Goal: Transaction & Acquisition: Book appointment/travel/reservation

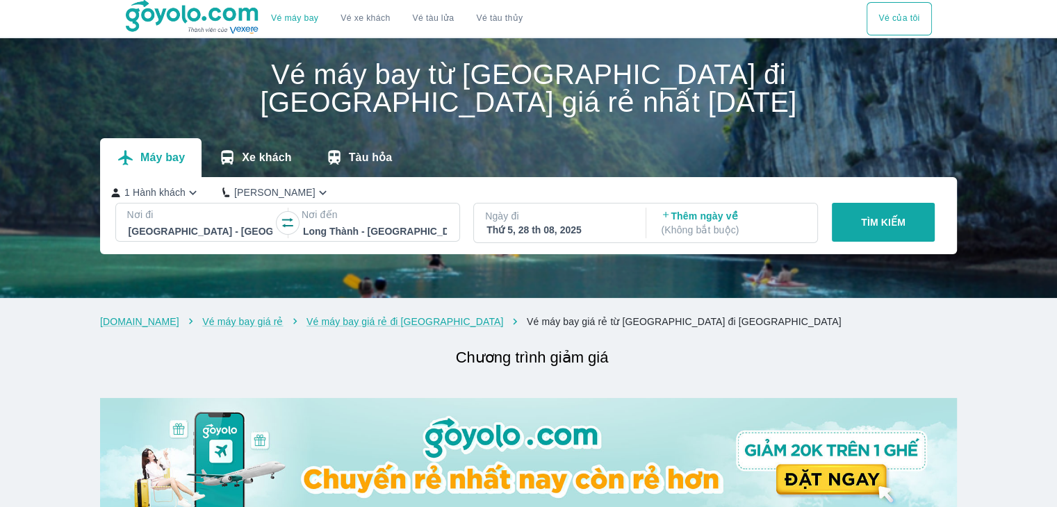
click at [699, 225] on p "( Không bắt buộc )" at bounding box center [733, 230] width 144 height 14
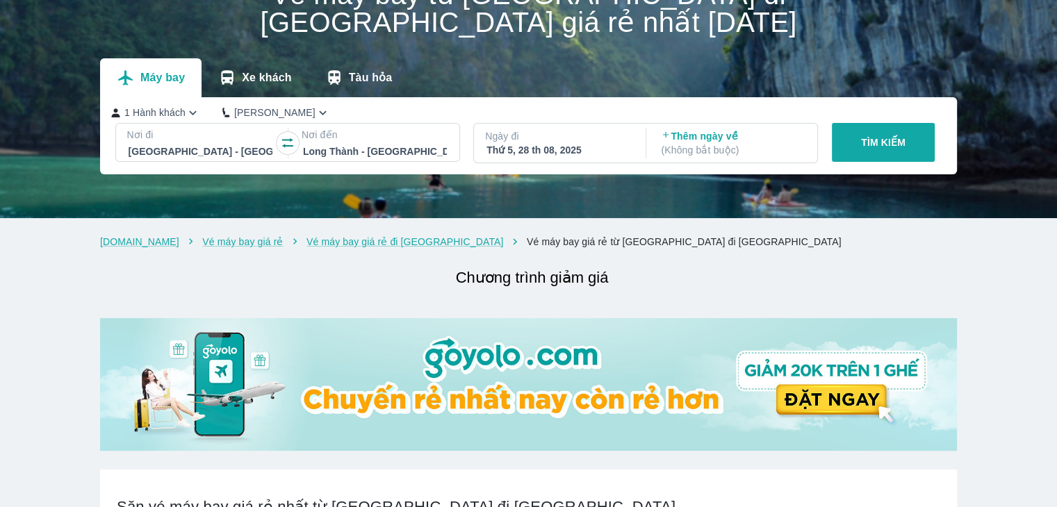
click at [582, 152] on div "Thứ 5, 28 th 08, 2025" at bounding box center [559, 150] width 144 height 14
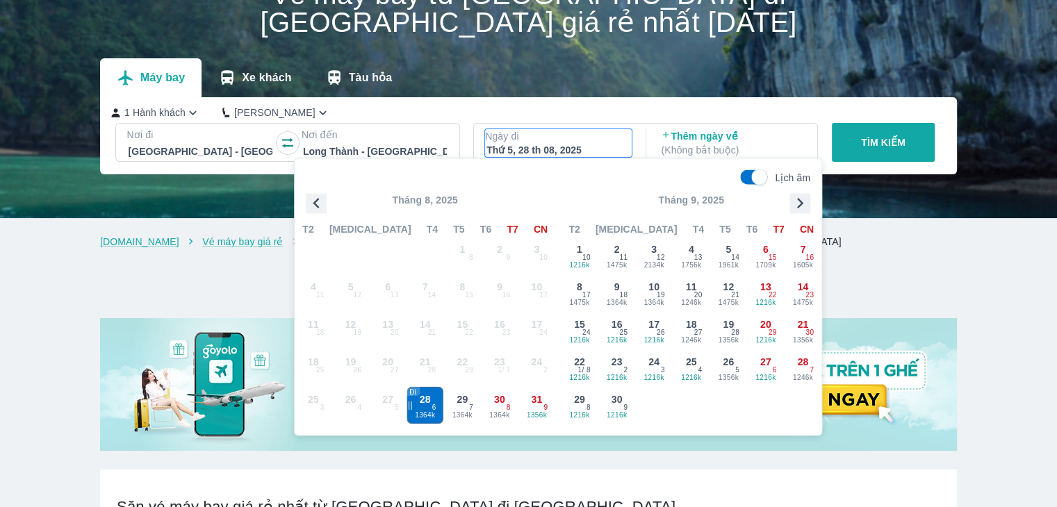
drag, startPoint x: 755, startPoint y: 173, endPoint x: 753, endPoint y: 184, distance: 11.3
click at [755, 173] on input "Lịch âm" at bounding box center [759, 177] width 48 height 15
checkbox input "false"
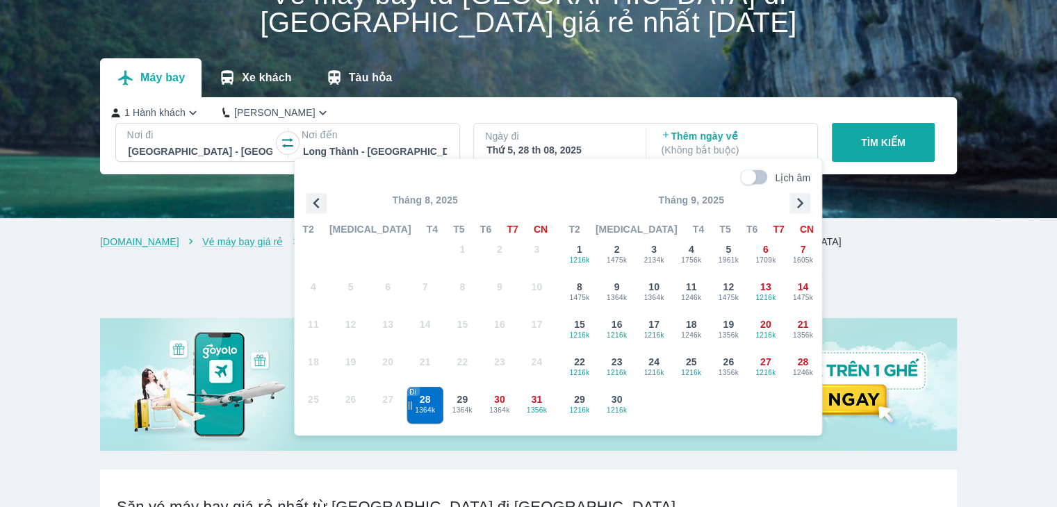
click at [798, 200] on icon "button" at bounding box center [800, 203] width 6 height 10
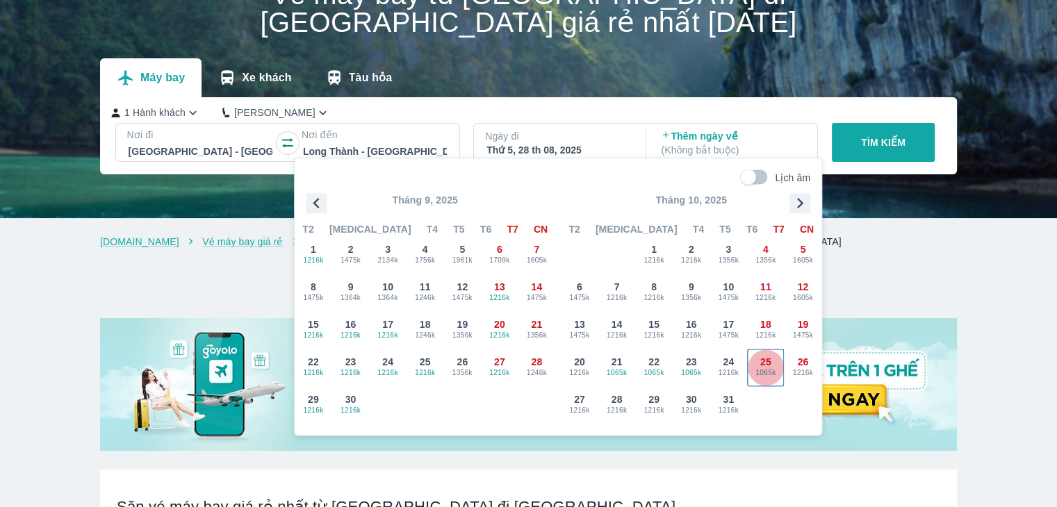
click at [760, 359] on span "25" at bounding box center [765, 362] width 11 height 14
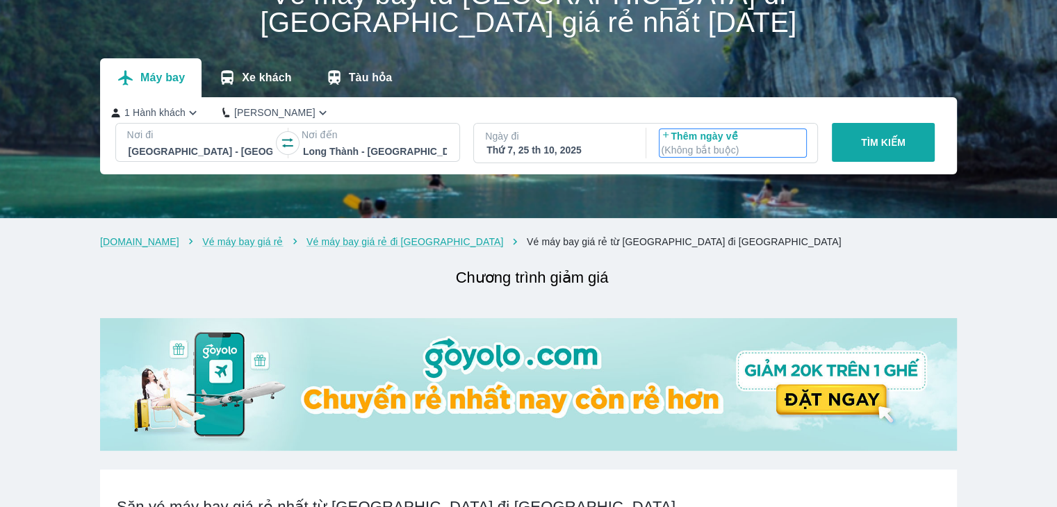
click at [731, 149] on p "( Không bắt buộc )" at bounding box center [733, 150] width 144 height 14
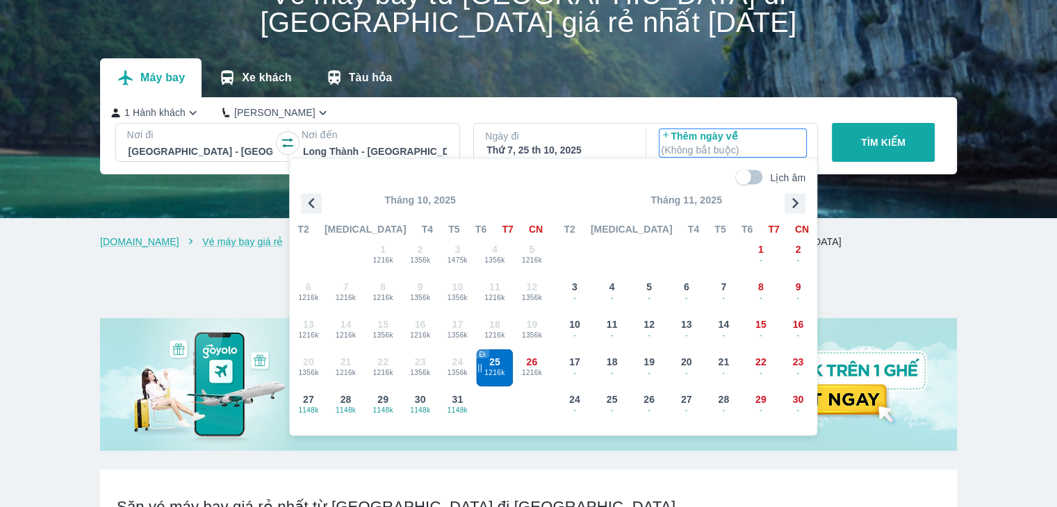
click at [499, 365] on span "25" at bounding box center [494, 362] width 11 height 14
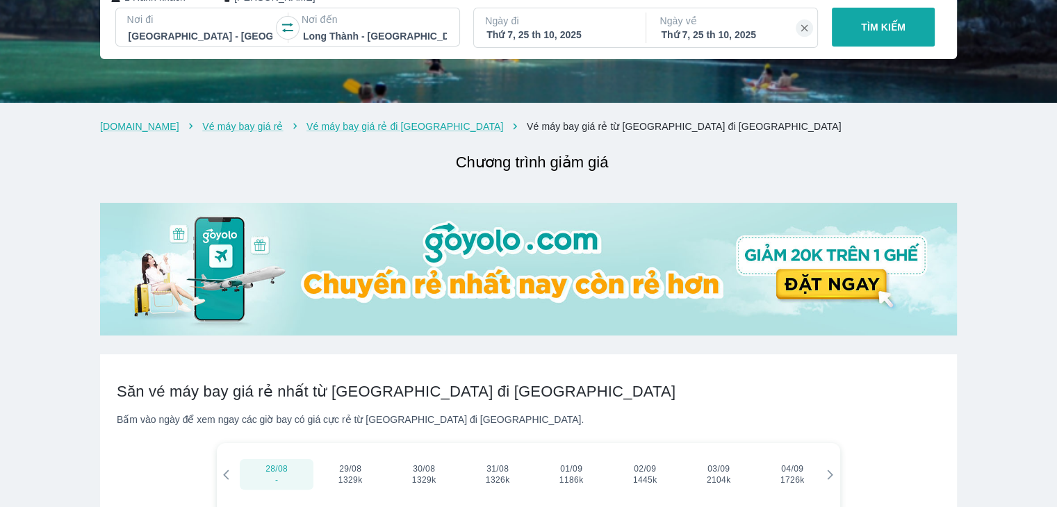
scroll to position [0, 0]
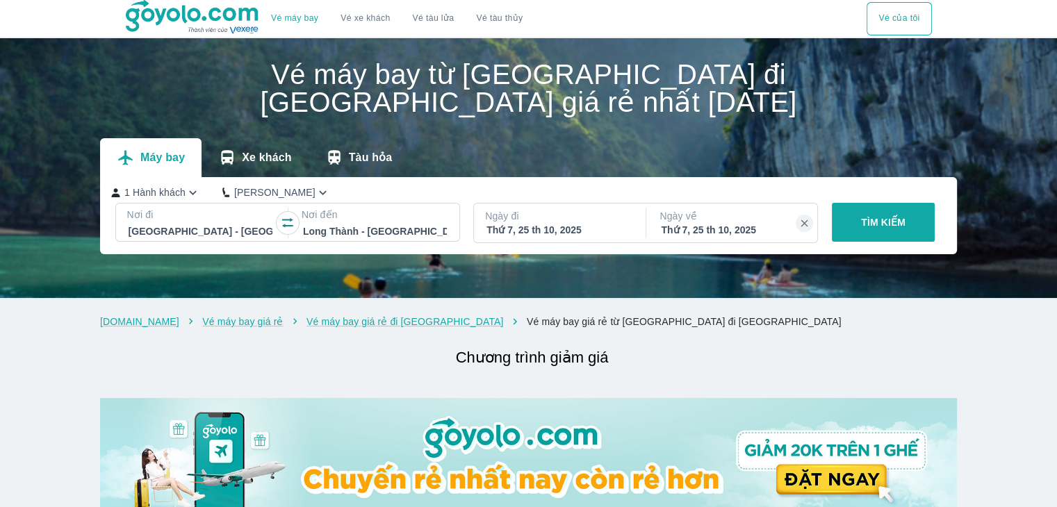
click at [245, 189] on p "[PERSON_NAME]" at bounding box center [274, 193] width 81 height 14
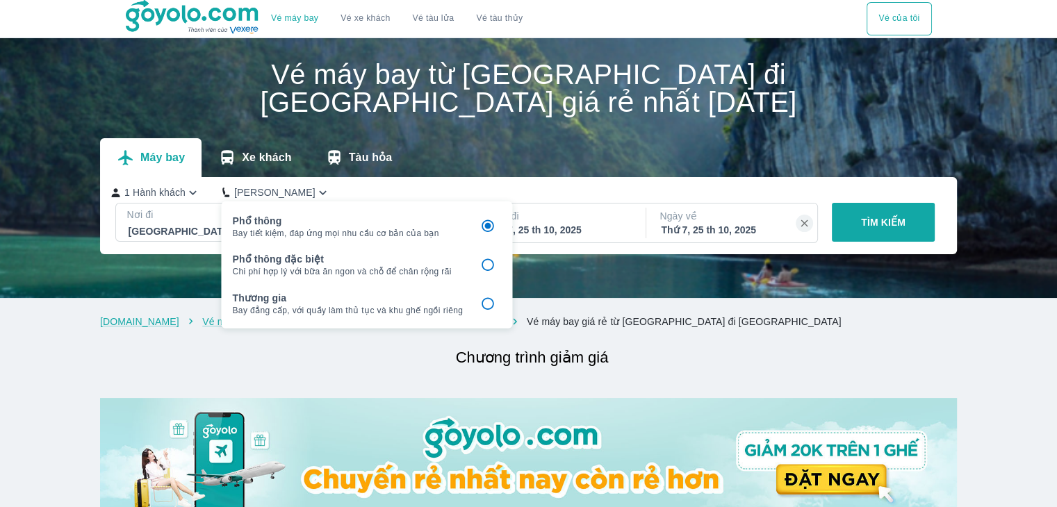
click at [256, 190] on p "[PERSON_NAME]" at bounding box center [274, 193] width 81 height 14
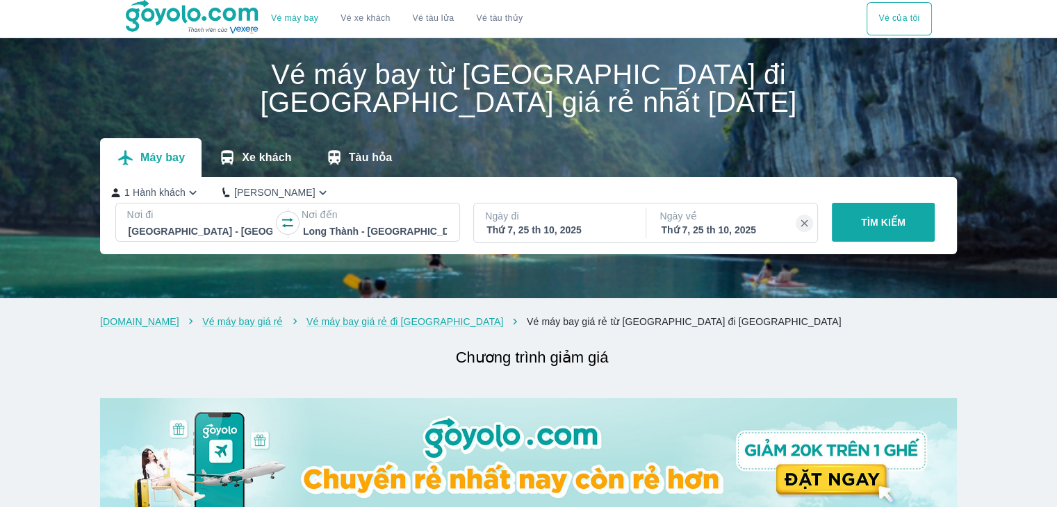
click at [192, 190] on icon "button" at bounding box center [193, 193] width 15 height 15
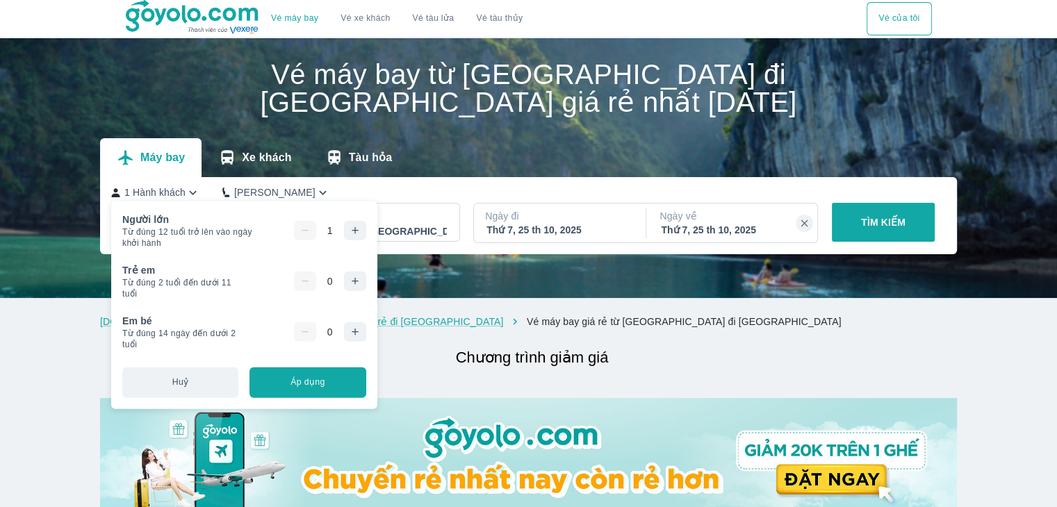
click at [188, 190] on icon "button" at bounding box center [193, 193] width 15 height 15
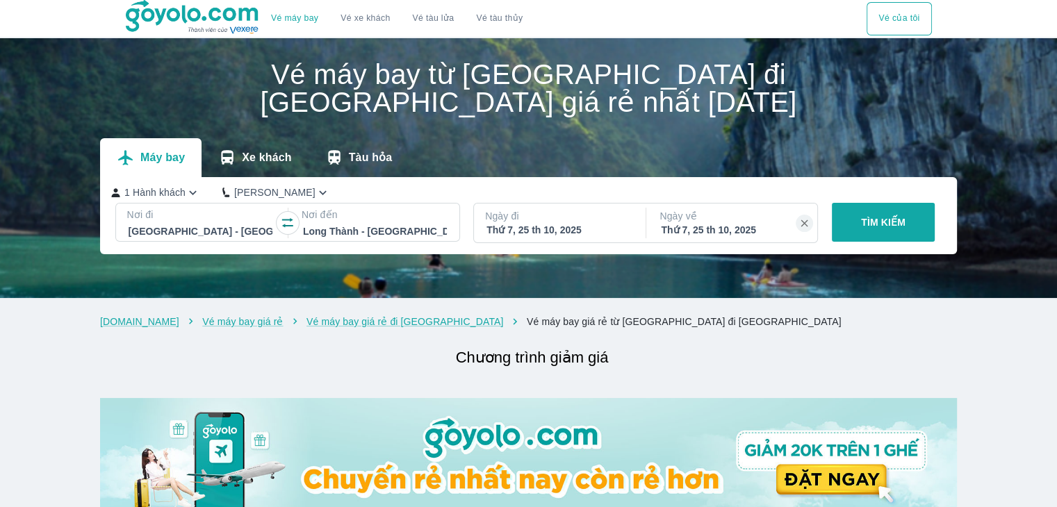
click at [407, 232] on div at bounding box center [375, 231] width 144 height 17
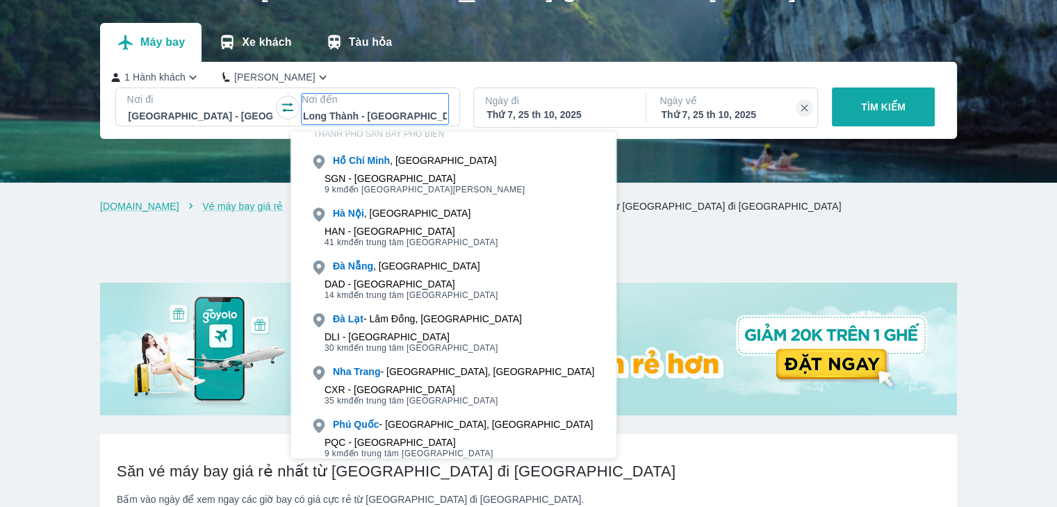
scroll to position [25, 0]
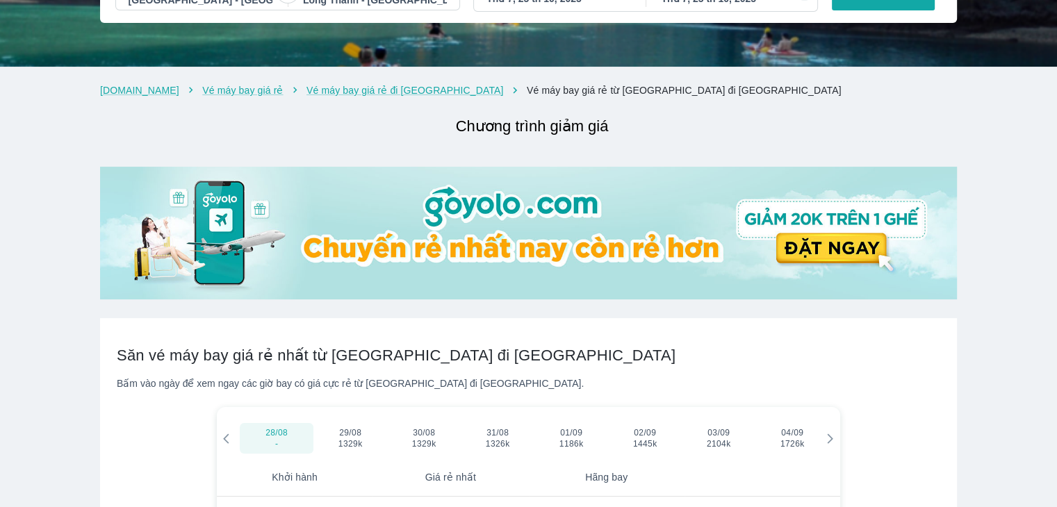
scroll to position [0, 0]
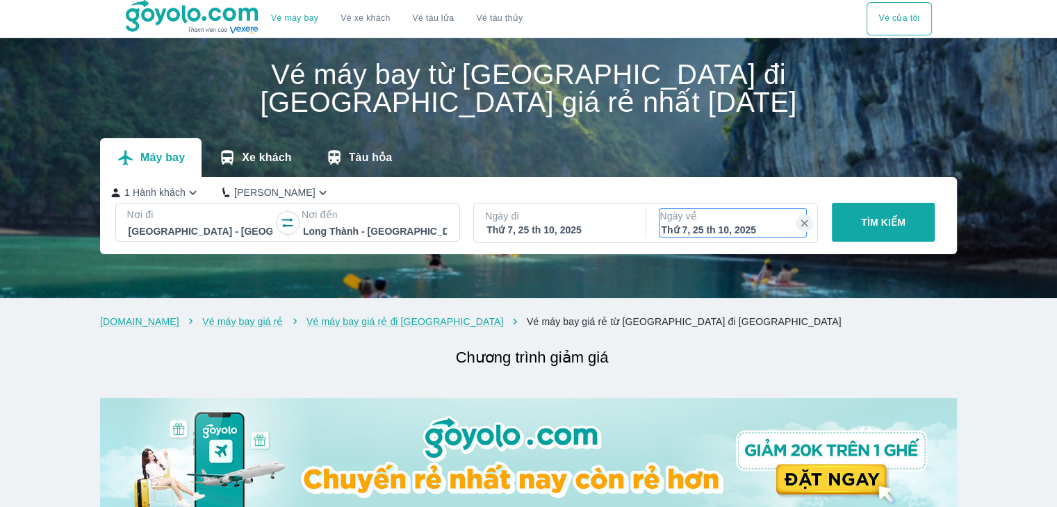
click at [699, 231] on div "Thứ 7, 25 th 10, 2025" at bounding box center [733, 230] width 144 height 14
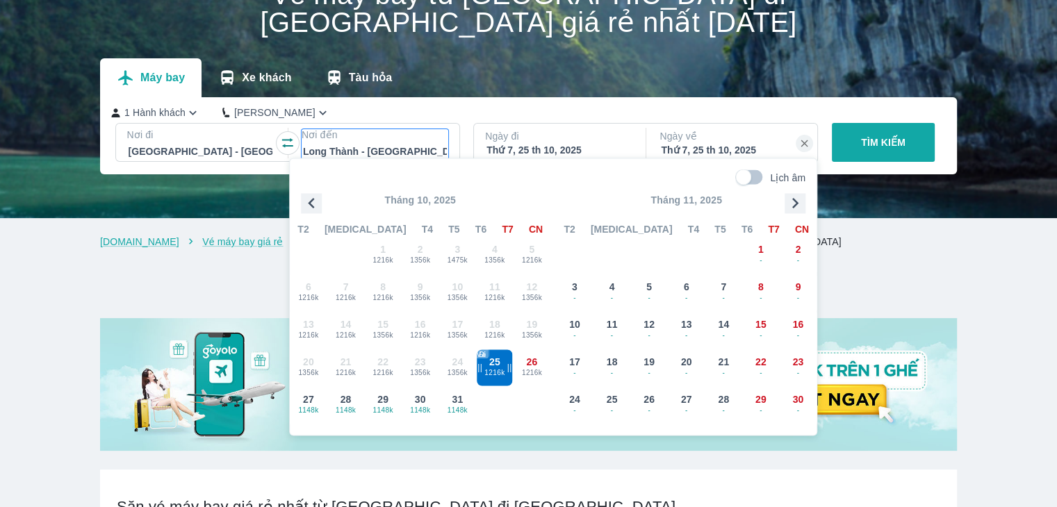
click at [366, 139] on p "Nơi đến" at bounding box center [375, 135] width 147 height 14
